Goal: Information Seeking & Learning: Learn about a topic

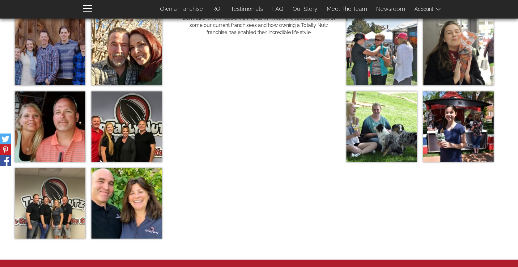
scroll to position [2111, 0]
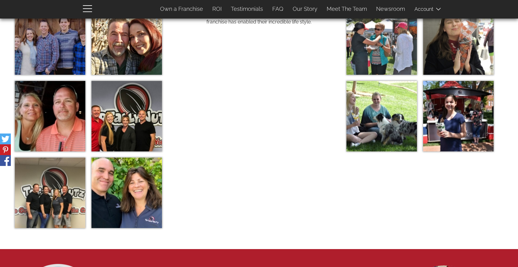
click at [132, 195] on img at bounding box center [126, 193] width 70 height 70
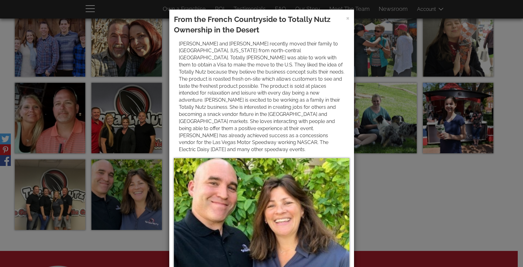
click at [393, 202] on div "× From the French Countryside to Totally Nutz Ownership in the Desert" at bounding box center [261, 133] width 523 height 267
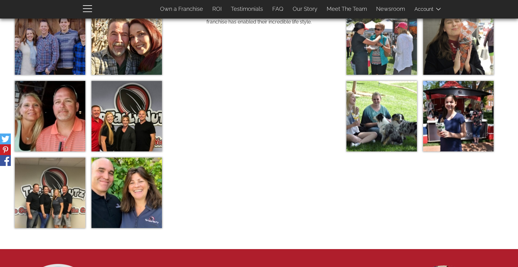
click at [132, 56] on img at bounding box center [126, 39] width 70 height 70
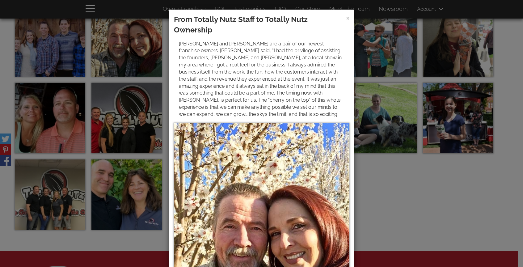
click at [420, 211] on div "× From Totally Nutz Staff to Totally Nutz Ownership [PERSON_NAME] and [PERSON_N…" at bounding box center [261, 133] width 523 height 267
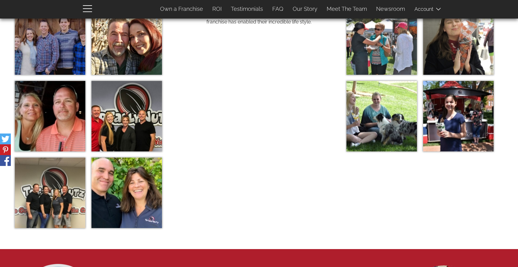
click at [61, 48] on img at bounding box center [50, 39] width 70 height 70
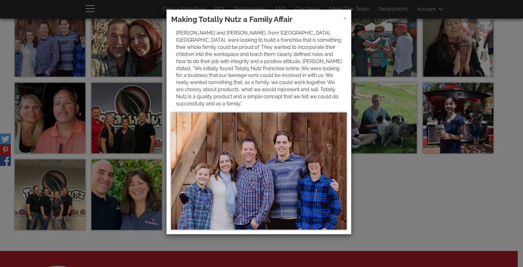
click at [407, 216] on div "× Making Totally Nutz a Family Affair [PERSON_NAME] and [PERSON_NAME], from [GE…" at bounding box center [261, 133] width 523 height 267
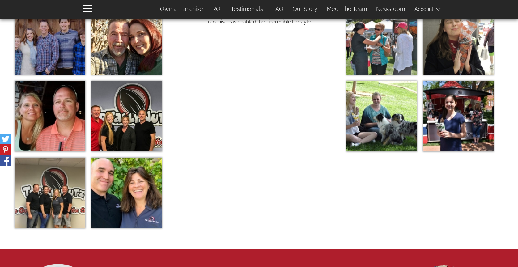
click at [59, 127] on img at bounding box center [50, 116] width 70 height 70
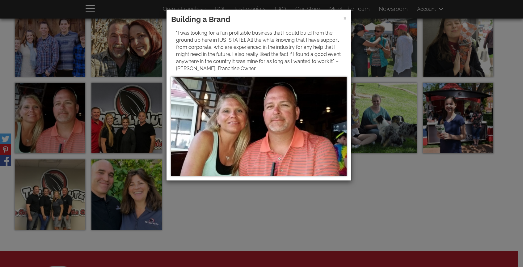
click at [112, 118] on div "× Building a Brand “I was looking for a fun profitable business that I could bu…" at bounding box center [261, 133] width 523 height 267
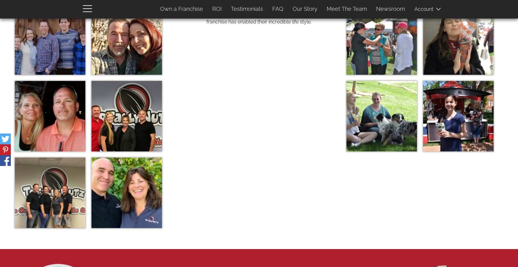
click at [117, 121] on img at bounding box center [126, 116] width 70 height 70
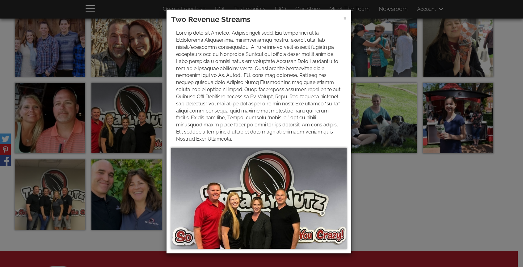
click at [54, 196] on div "× Two Revenue Streams" at bounding box center [261, 133] width 523 height 267
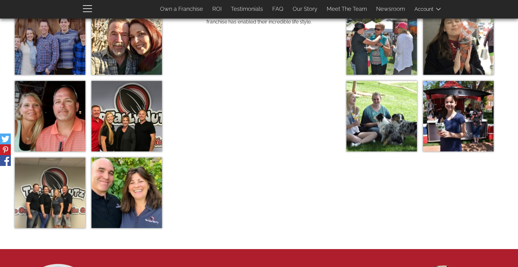
click at [56, 196] on img at bounding box center [50, 193] width 70 height 70
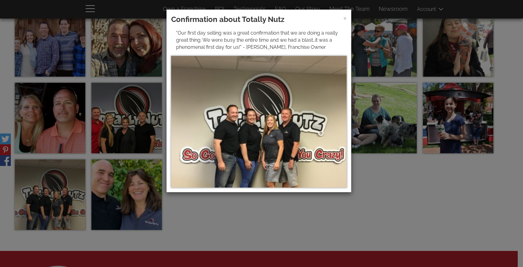
click at [428, 196] on div "× Confirmation about Totally Nutz "Our first day selling was a great confirmati…" at bounding box center [261, 133] width 523 height 267
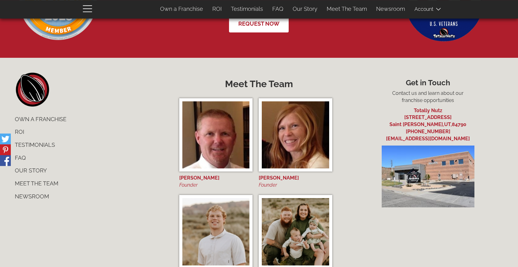
scroll to position [2454, 0]
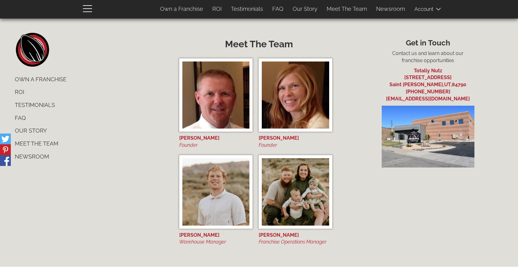
click at [27, 130] on link "Our Story" at bounding box center [90, 130] width 160 height 13
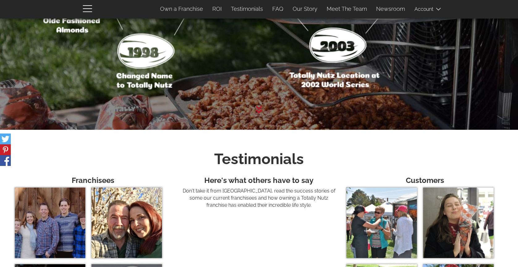
scroll to position [1802, 0]
